Goal: Task Accomplishment & Management: Manage account settings

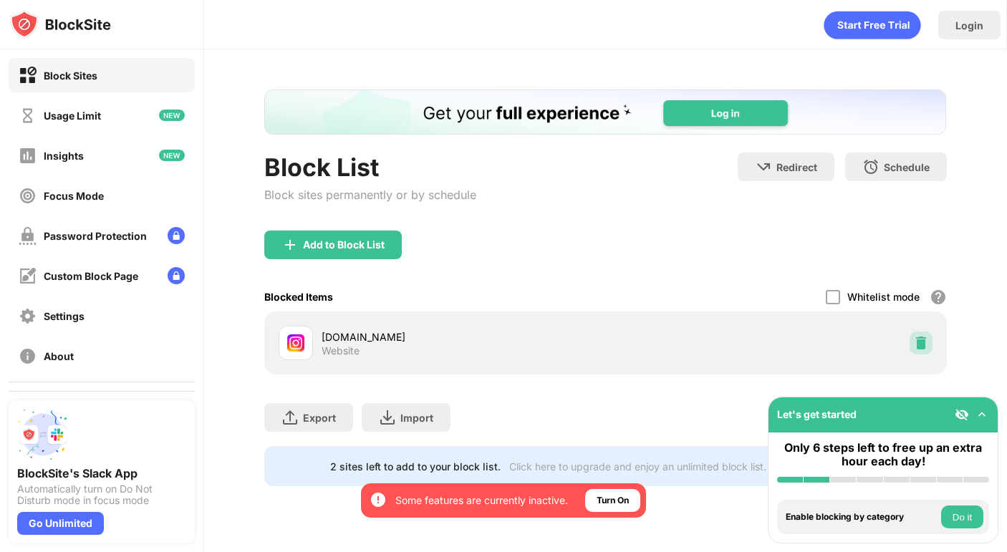
click at [922, 334] on div at bounding box center [920, 343] width 23 height 23
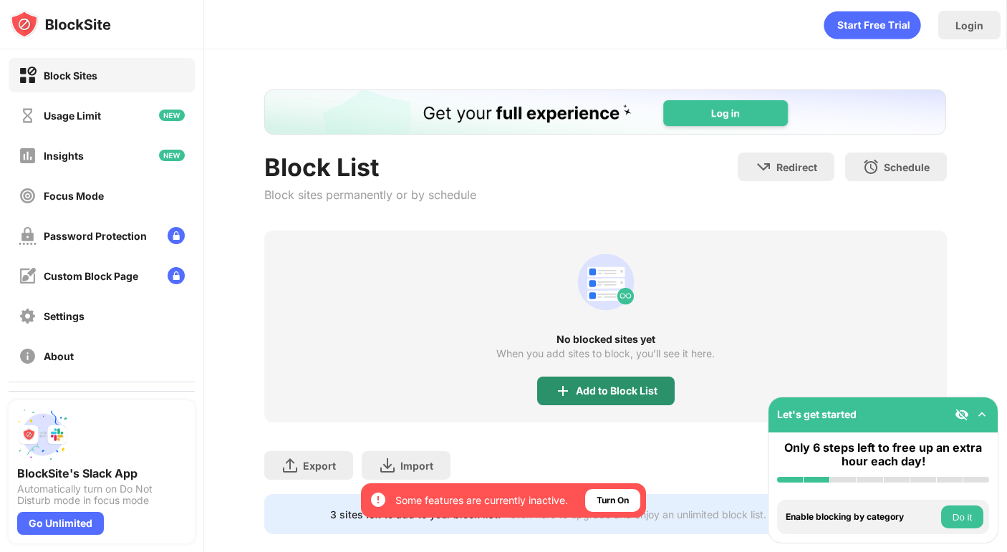
click at [594, 405] on div "Add to Block List" at bounding box center [605, 391] width 137 height 29
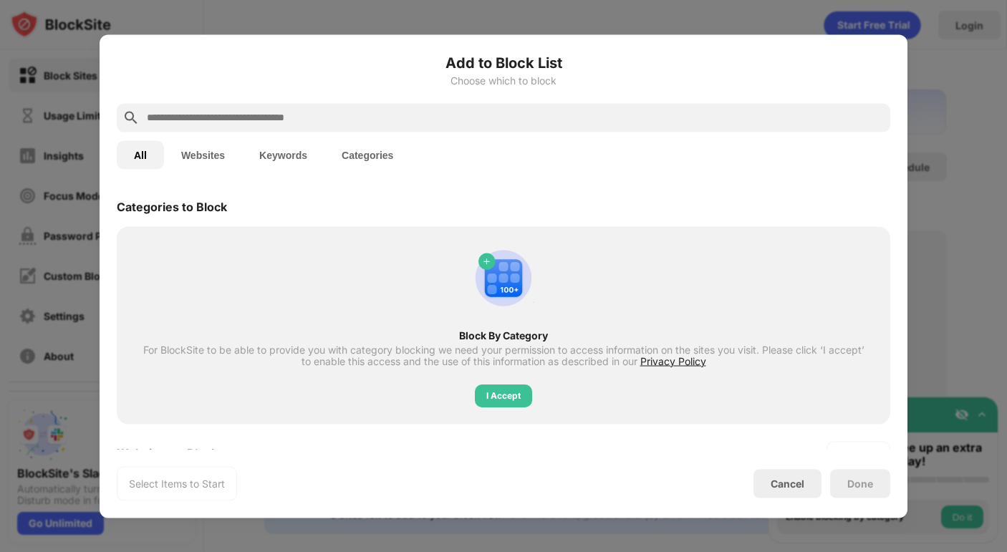
click at [497, 116] on input "text" at bounding box center [514, 117] width 739 height 17
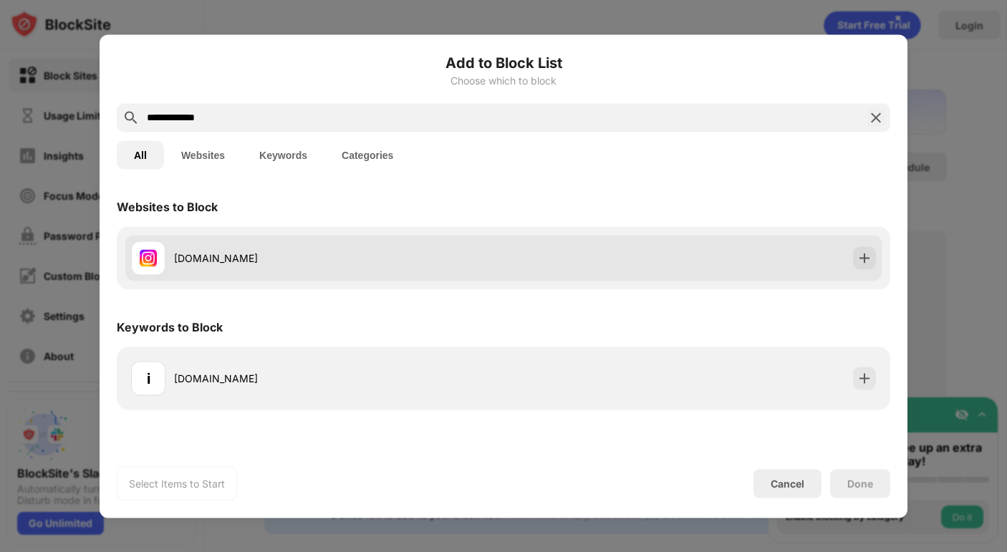
type input "**********"
click at [558, 242] on div "[DOMAIN_NAME]" at bounding box center [503, 258] width 756 height 46
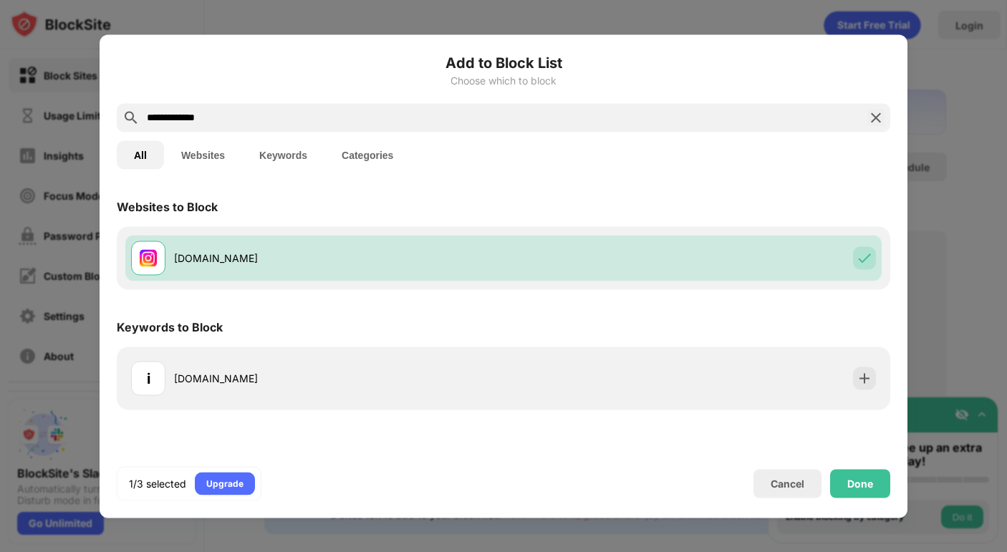
click at [825, 471] on div "Cancel Done" at bounding box center [821, 483] width 137 height 29
click at [843, 483] on div "Done" at bounding box center [860, 483] width 60 height 29
